Goal: Communication & Community: Answer question/provide support

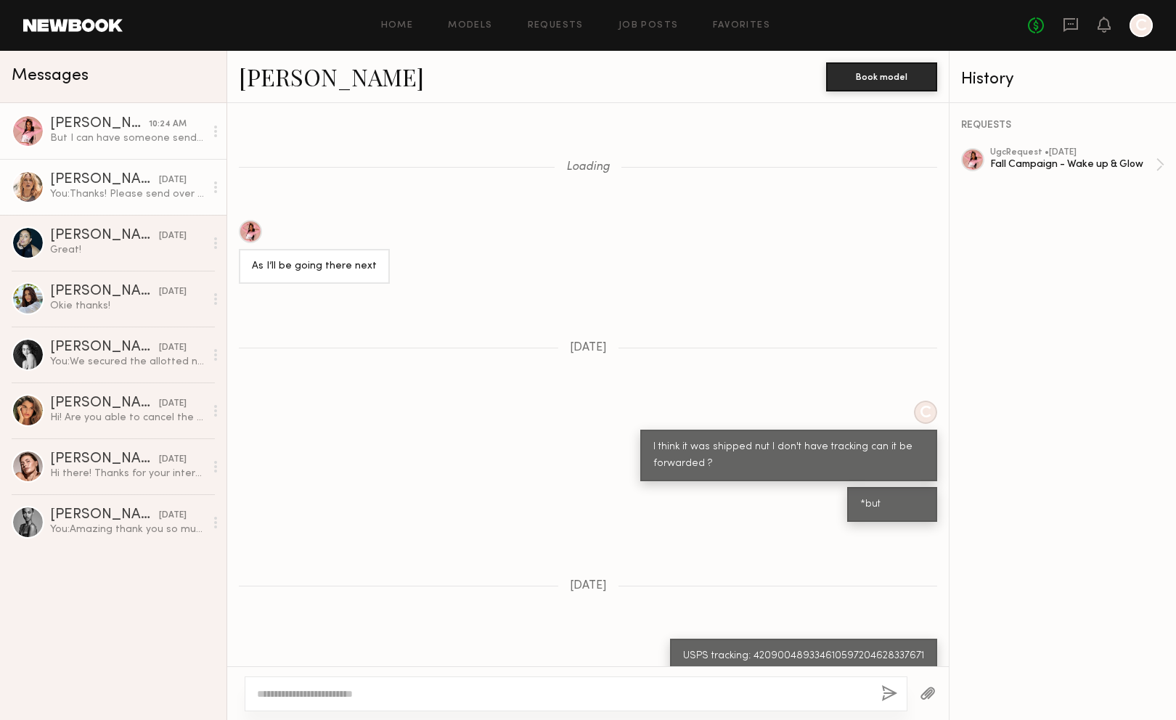
scroll to position [592, 0]
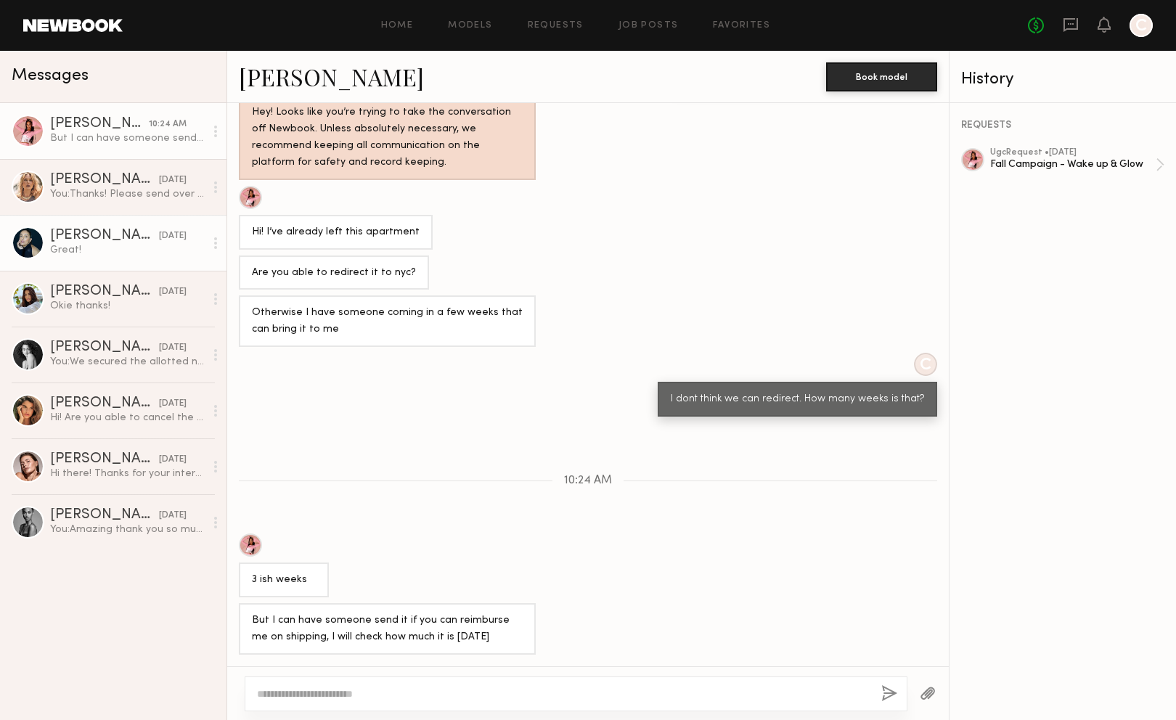
click at [99, 252] on div "Great!" at bounding box center [127, 250] width 155 height 14
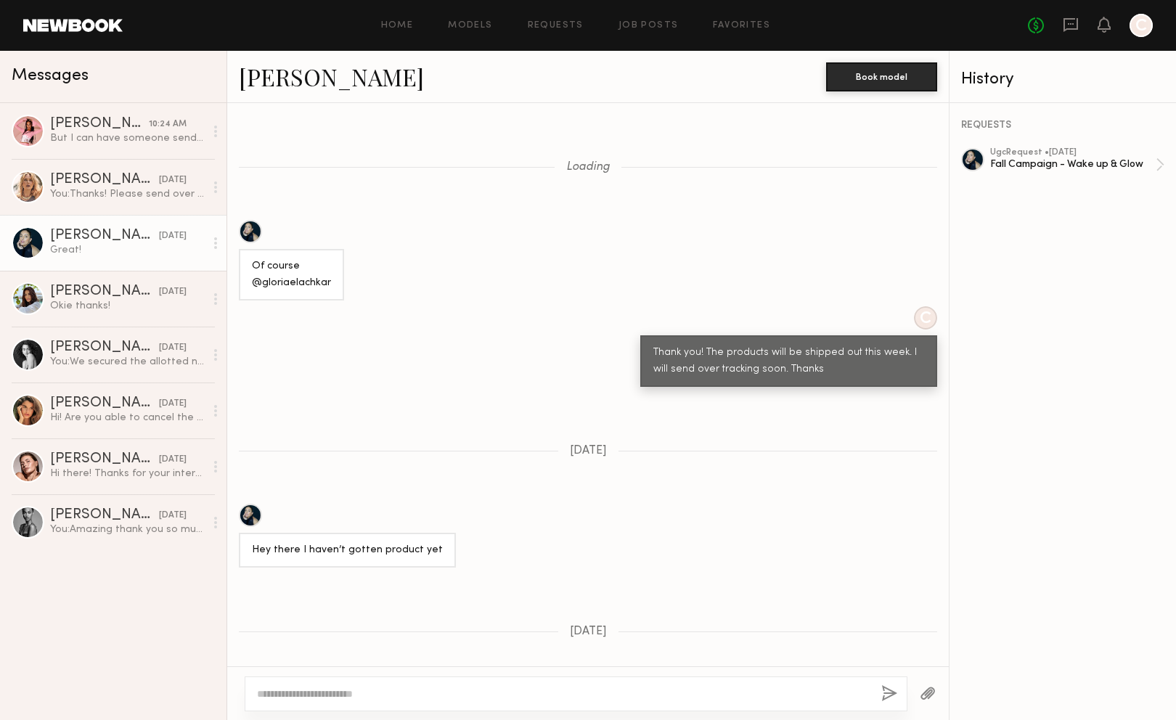
scroll to position [966, 0]
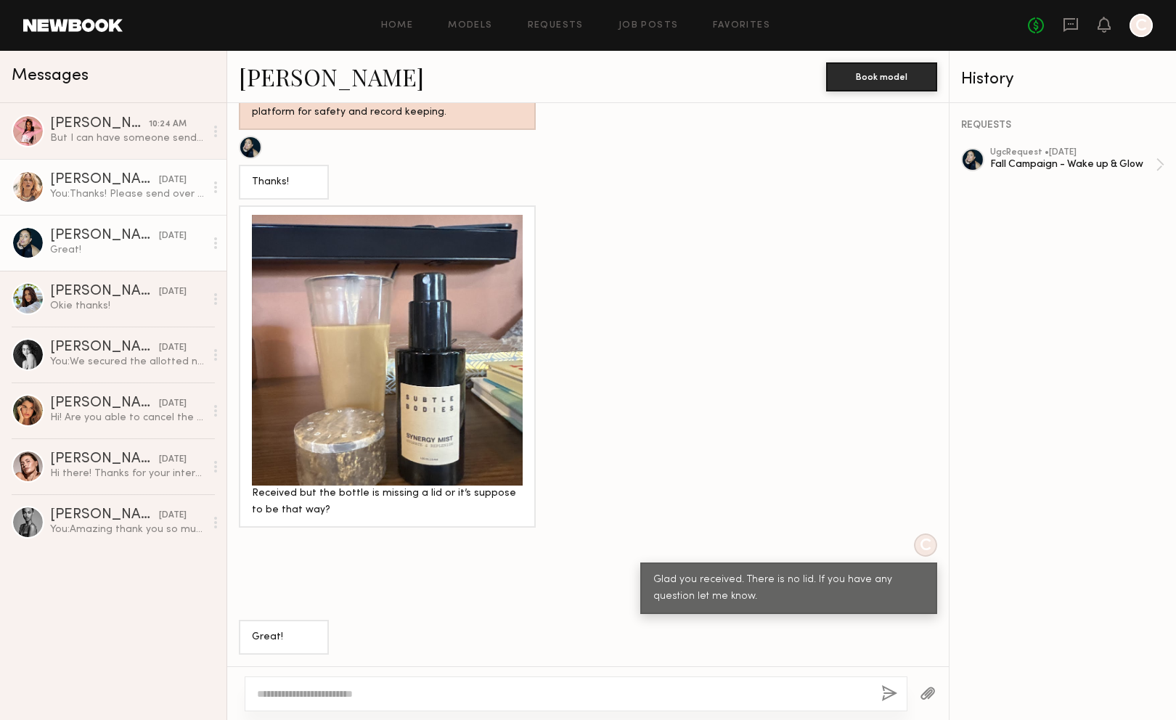
click at [139, 189] on div "You: Thanks! Please send over for approval" at bounding box center [127, 194] width 155 height 14
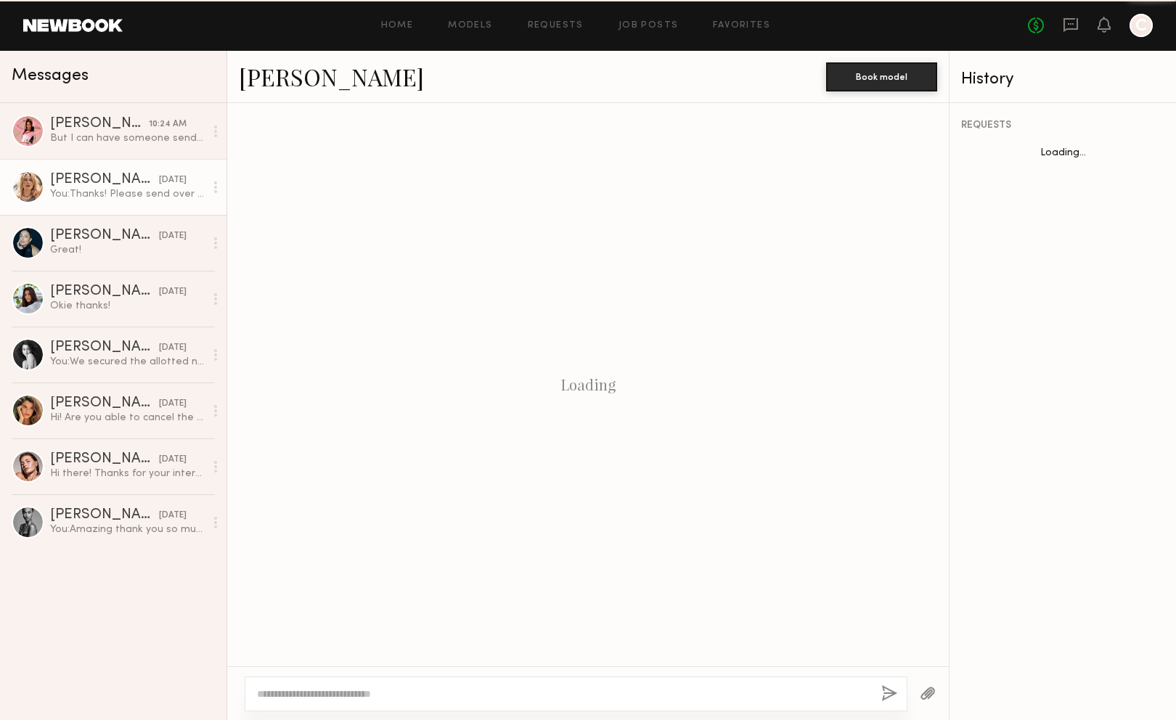
scroll to position [1019, 0]
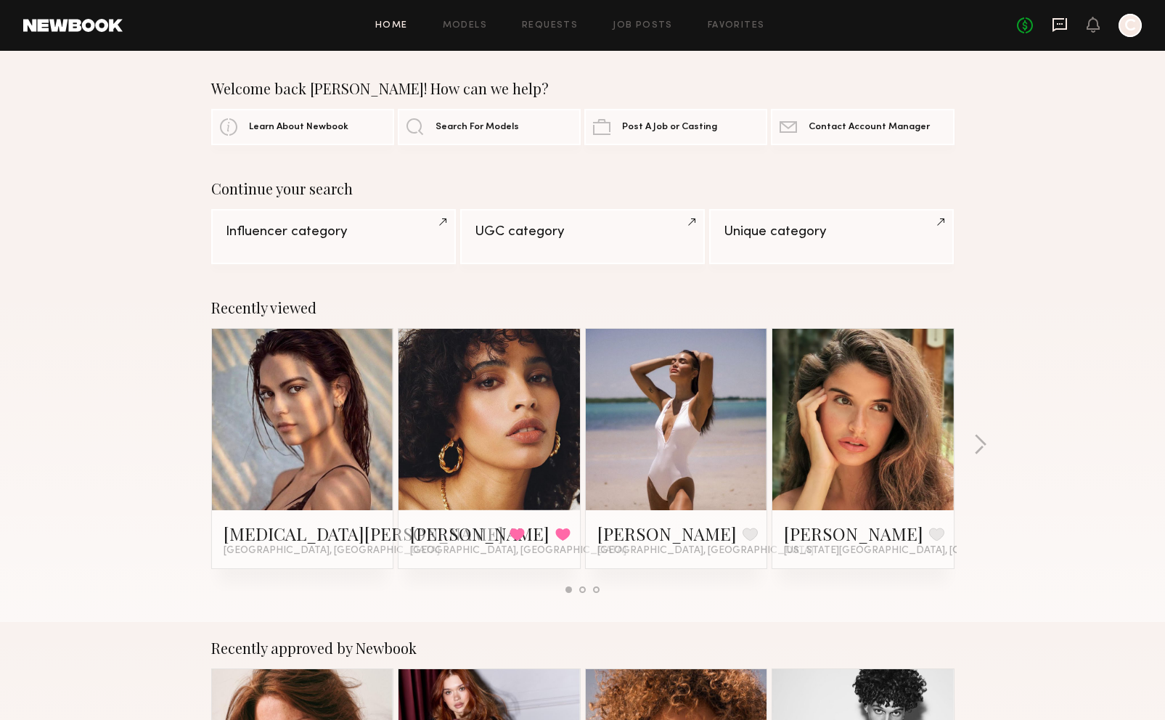
click at [1067, 28] on icon at bounding box center [1060, 25] width 15 height 14
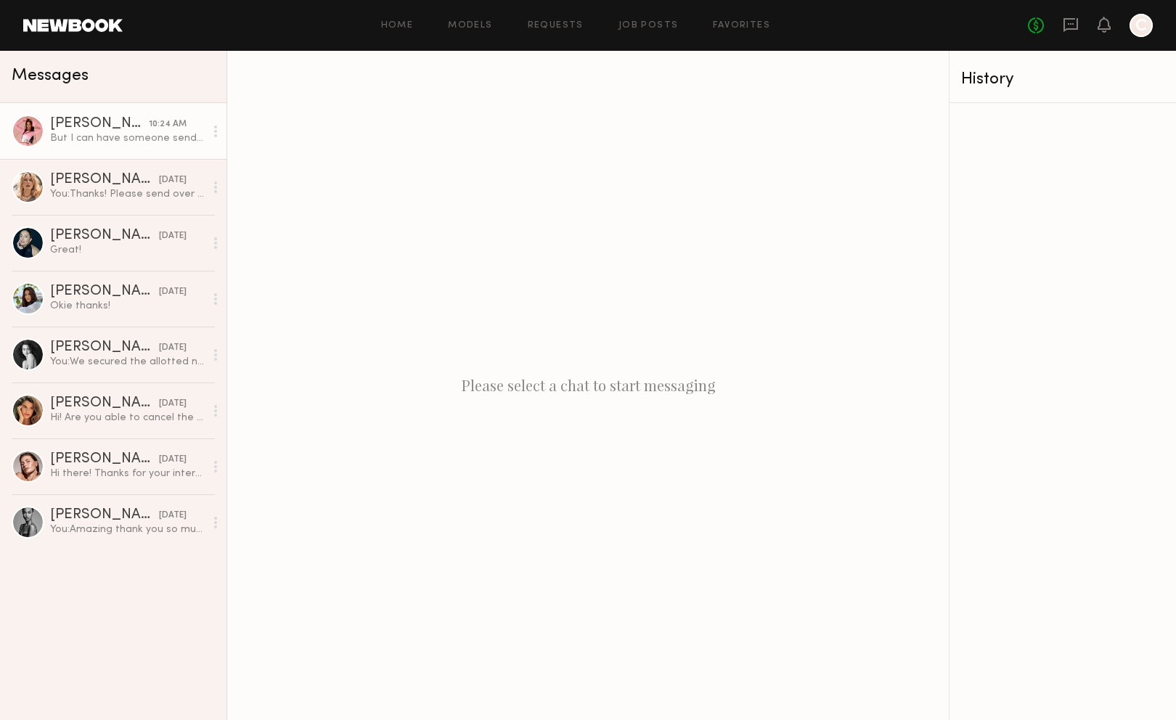
click at [159, 145] on div "But I can have someone send it if you can reimburse me on shipping, I will chec…" at bounding box center [127, 138] width 155 height 14
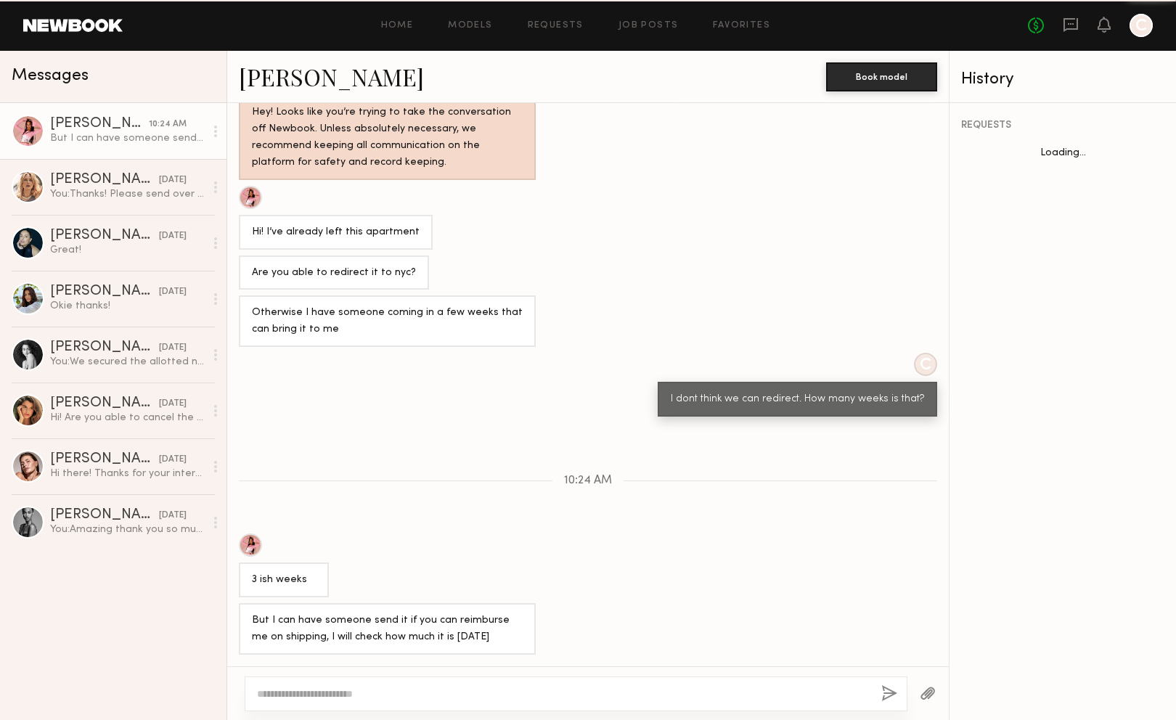
scroll to position [592, 0]
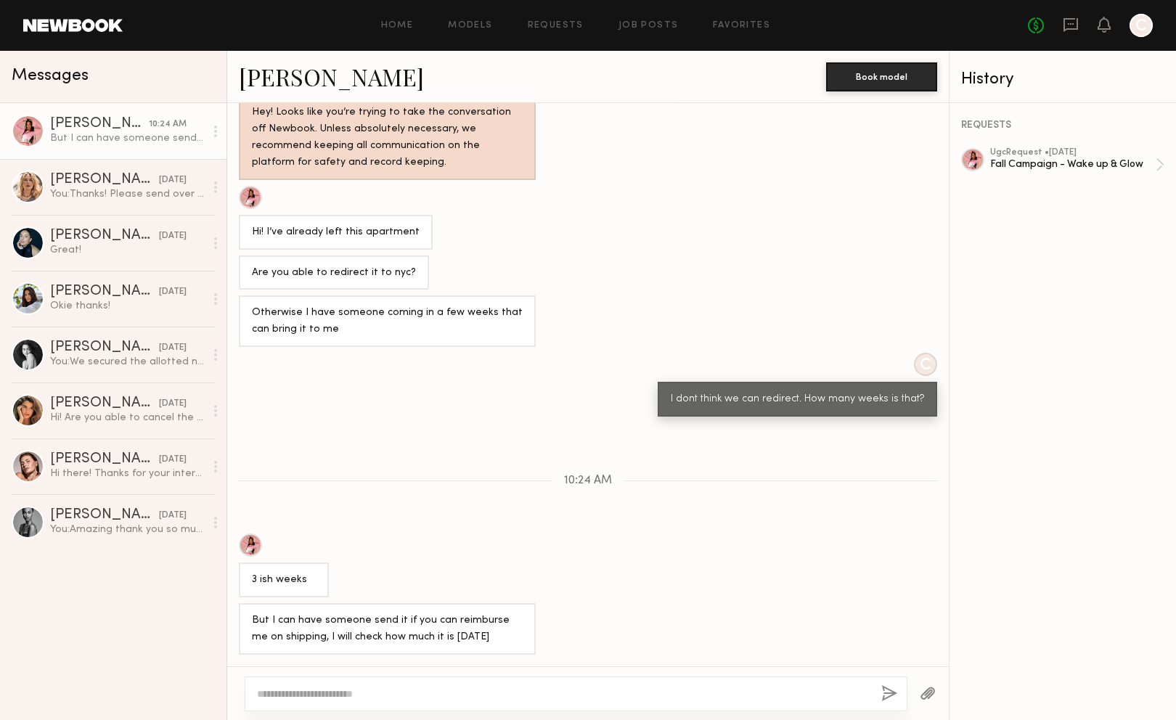
click at [396, 699] on textarea at bounding box center [563, 694] width 613 height 15
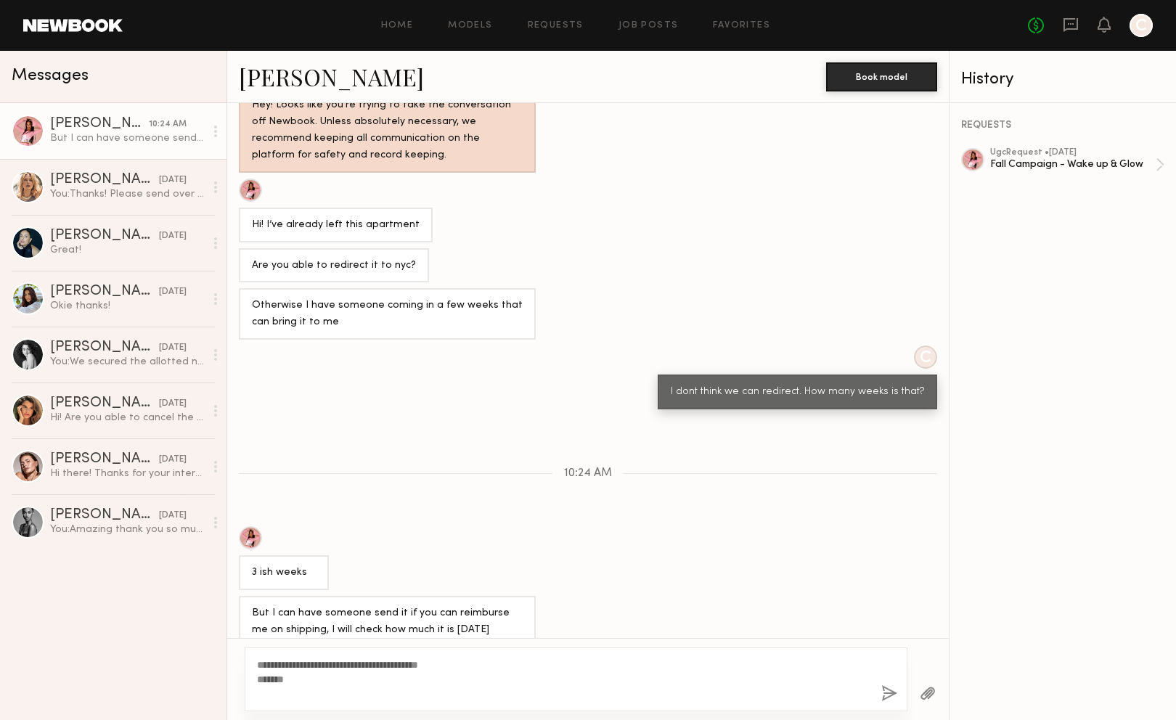
type textarea "**********"
click at [892, 699] on button "button" at bounding box center [889, 694] width 16 height 18
